Goal: Transaction & Acquisition: Purchase product/service

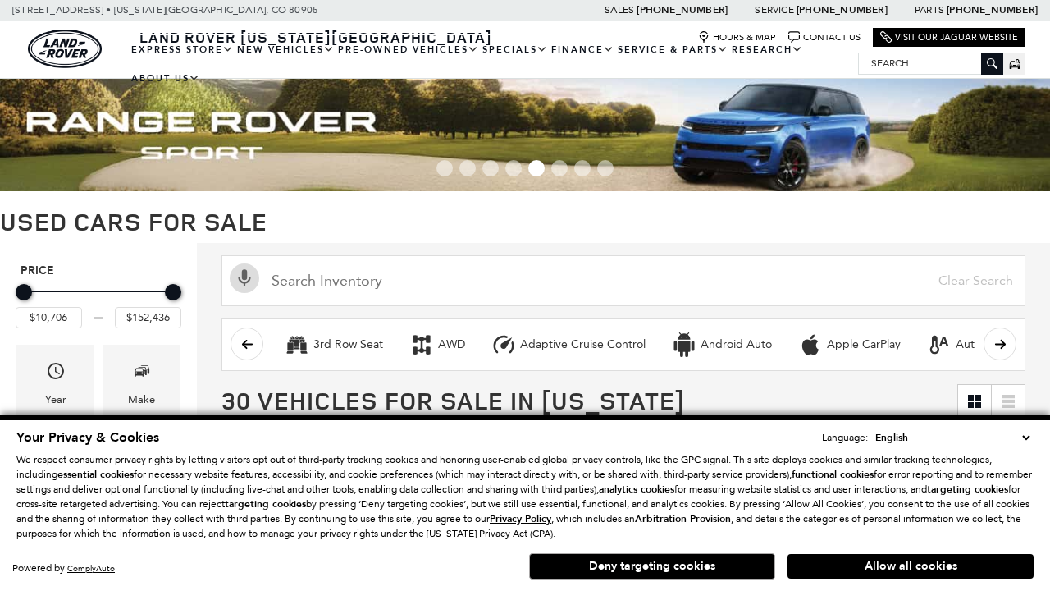
scroll to position [643, 0]
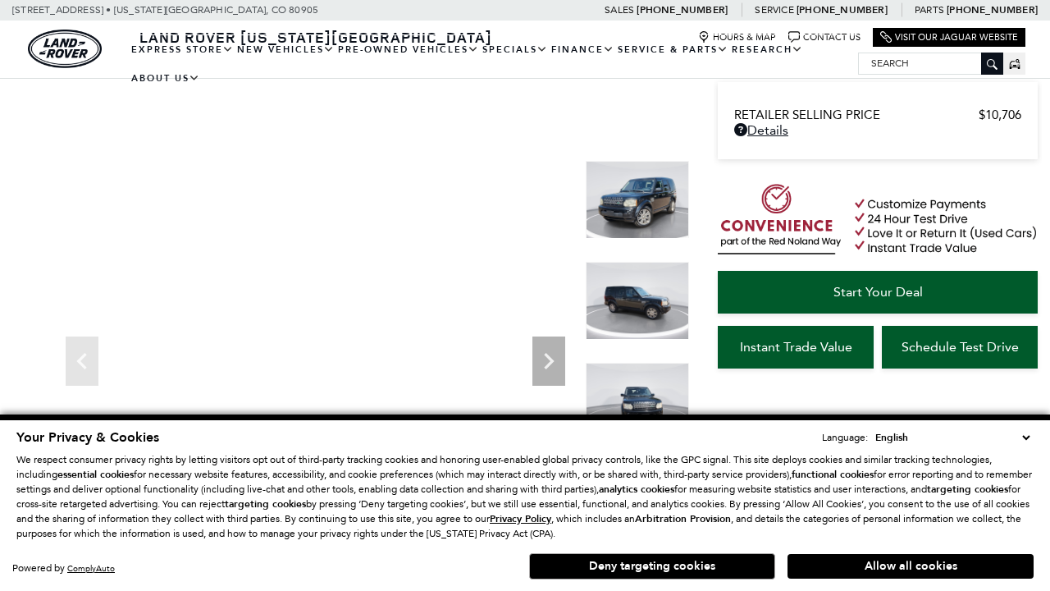
scroll to position [885, 0]
